Goal: Complete application form

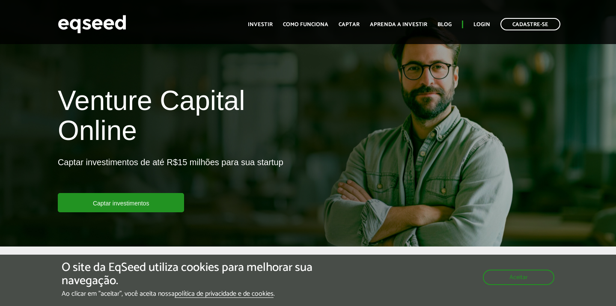
scroll to position [38, 0]
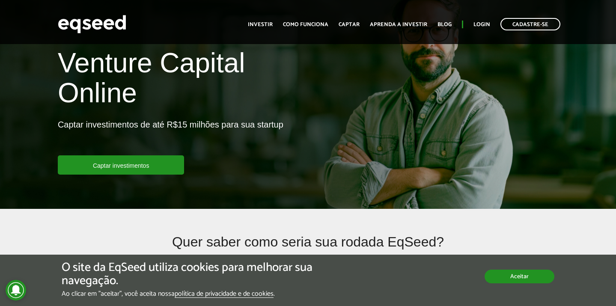
click at [514, 278] on button "Aceitar" at bounding box center [520, 277] width 70 height 14
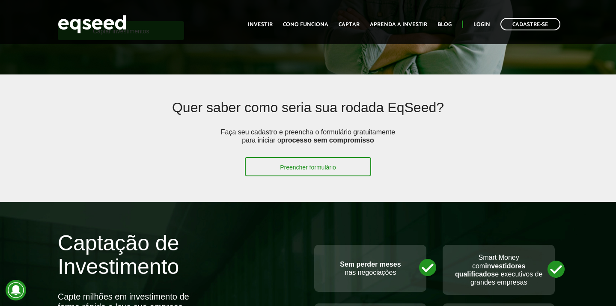
scroll to position [171, 0]
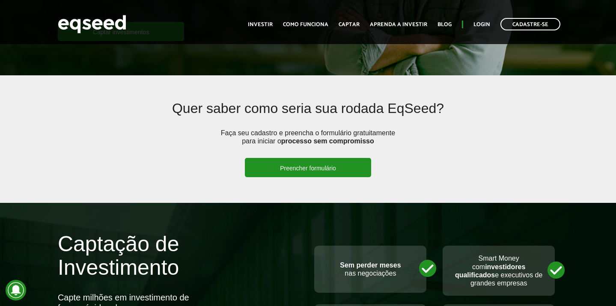
click at [305, 172] on link "Preencher formulário" at bounding box center [308, 167] width 126 height 19
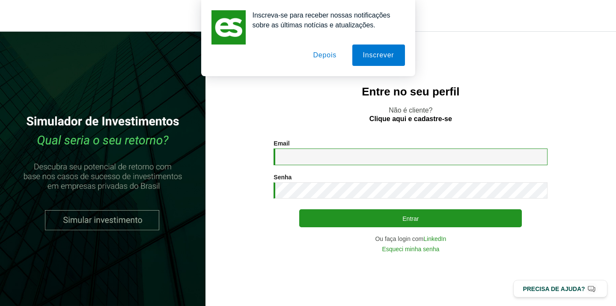
click at [392, 150] on input "Email *" at bounding box center [411, 157] width 274 height 17
click at [258, 127] on div "Entre no seu perfil Não é cliente? Clique aqui e cadastre-se Email * Digite seu…" at bounding box center [411, 169] width 411 height 275
